Goal: Task Accomplishment & Management: Manage account settings

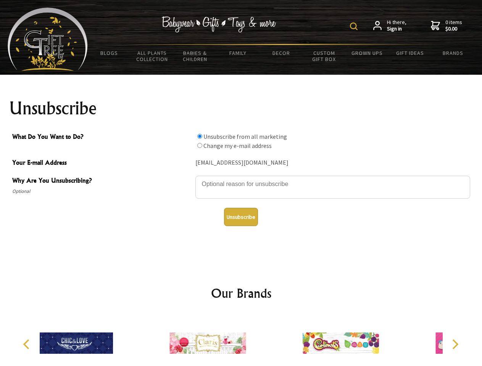
click at [355, 26] on img at bounding box center [354, 27] width 8 height 8
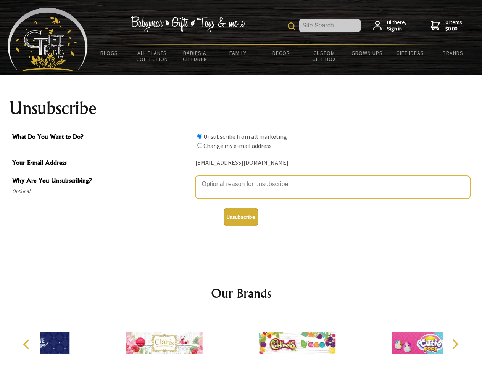
click at [241, 178] on textarea "Why Are You Unsubscribing?" at bounding box center [332, 187] width 275 height 23
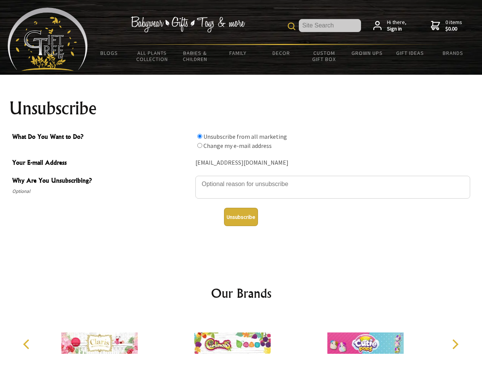
click at [199, 136] on input "What Do You Want to Do?" at bounding box center [199, 136] width 5 height 5
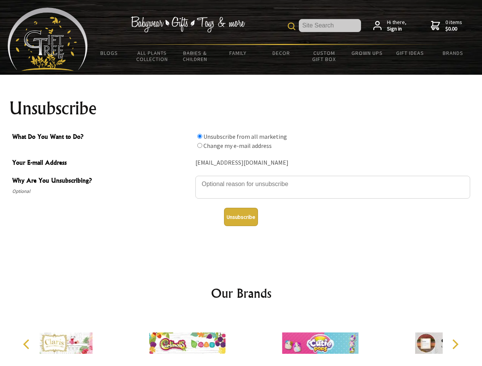
click at [199, 145] on input "What Do You Want to Do?" at bounding box center [199, 145] width 5 height 5
radio input "true"
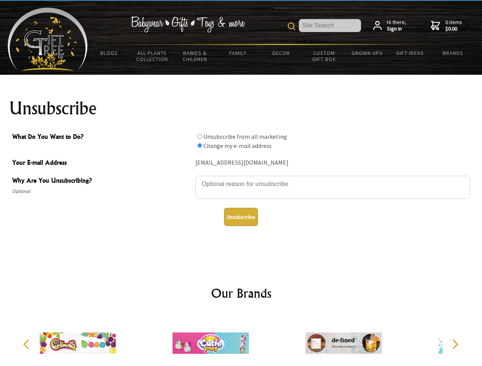
click at [241, 217] on button "Unsubscribe" at bounding box center [241, 217] width 34 height 18
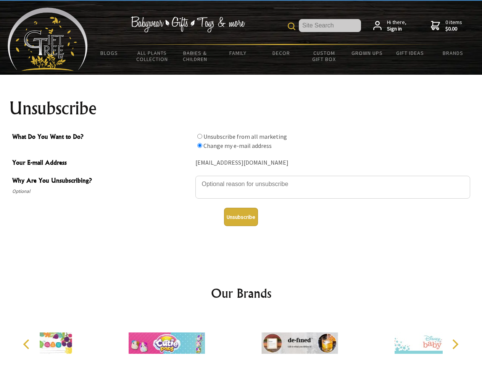
click at [27, 344] on icon "Previous" at bounding box center [27, 344] width 10 height 10
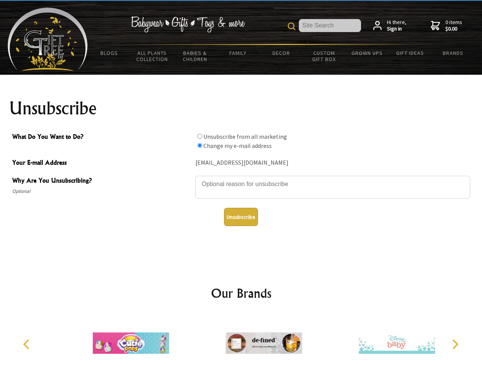
click at [455, 344] on icon "Next" at bounding box center [454, 344] width 10 height 10
